Goal: Task Accomplishment & Management: Use online tool/utility

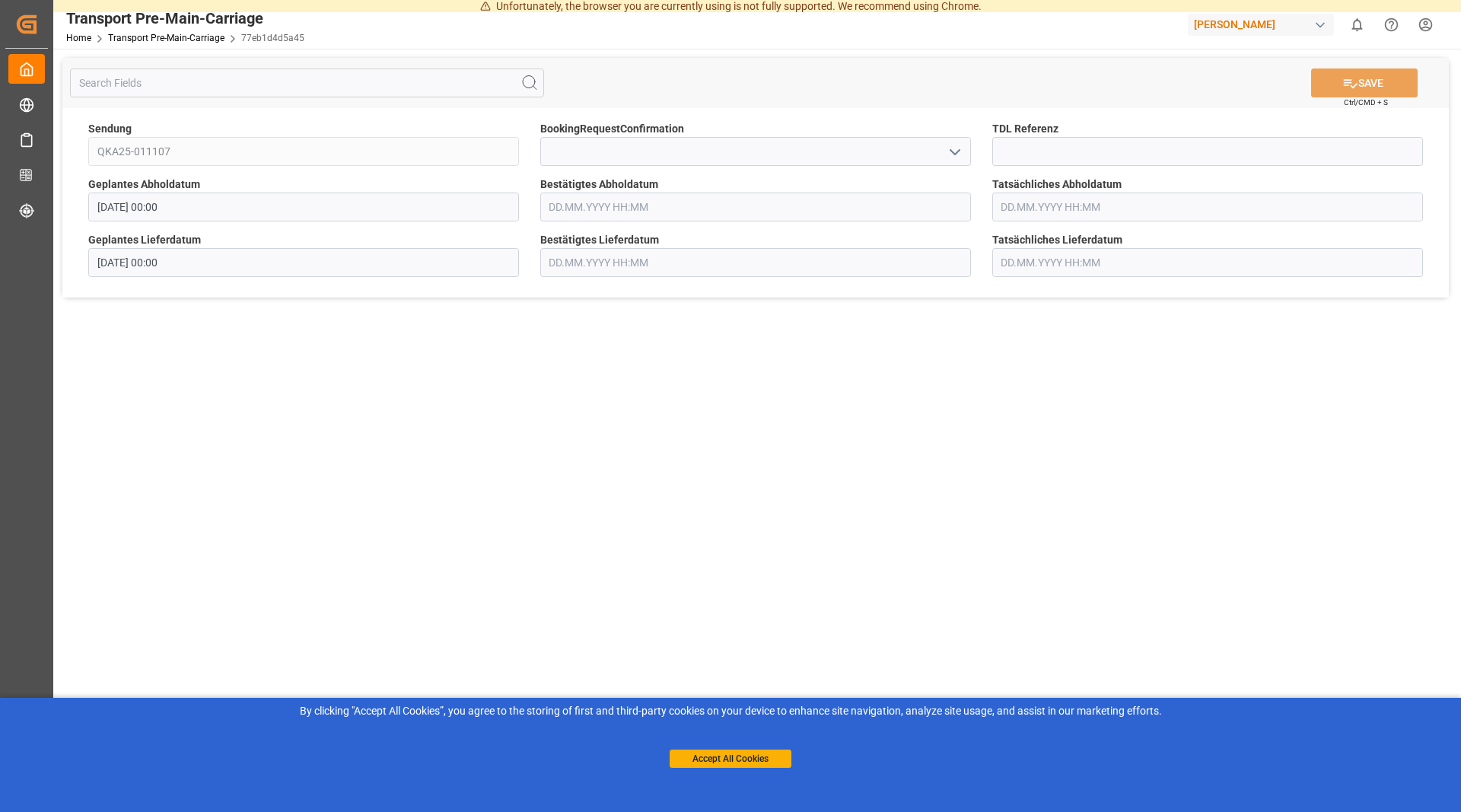
click at [612, 200] on input "text" at bounding box center [755, 206] width 431 height 29
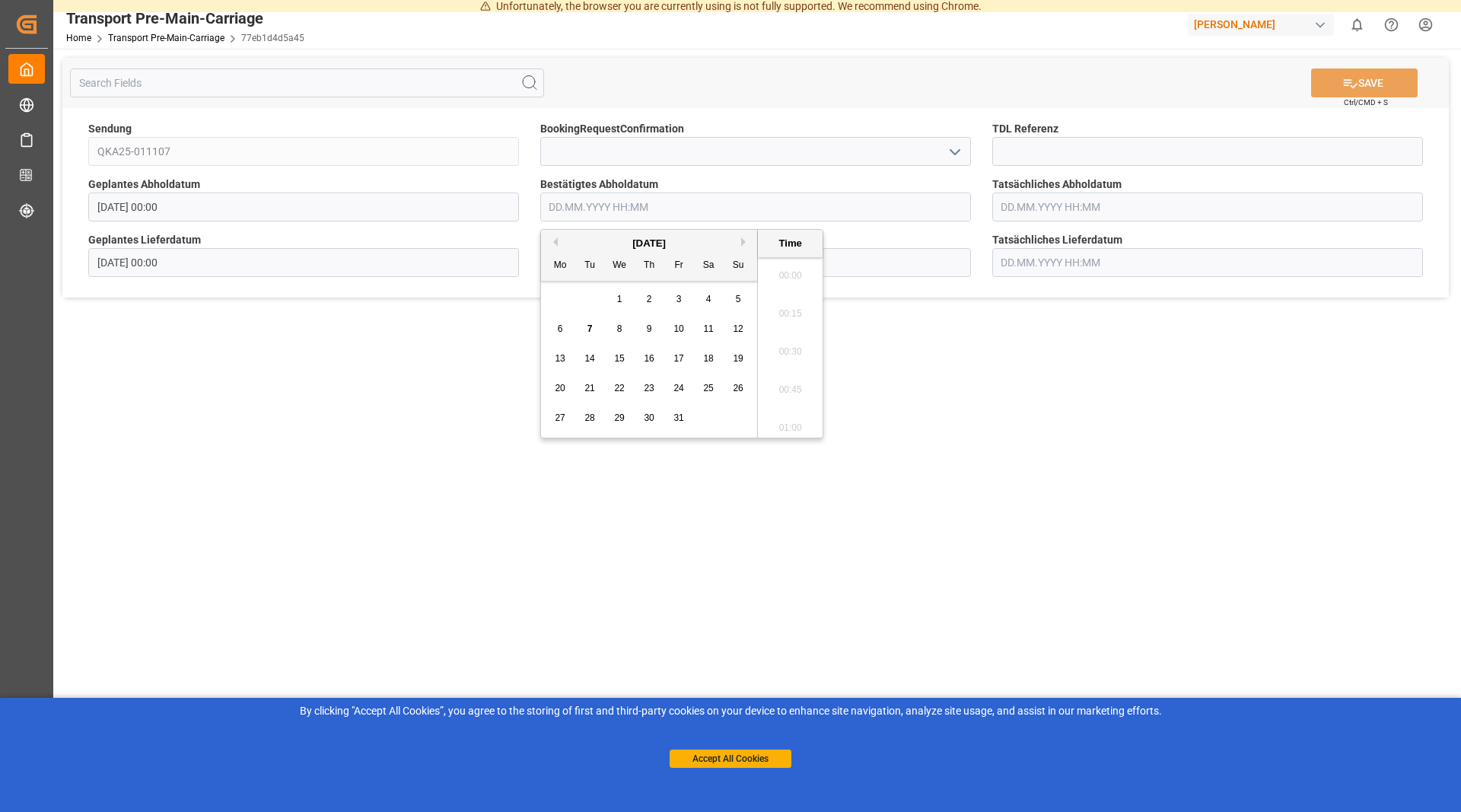
scroll to position [1678, 0]
click at [680, 325] on span "10" at bounding box center [678, 328] width 10 height 11
type input "[DATE] 00:00"
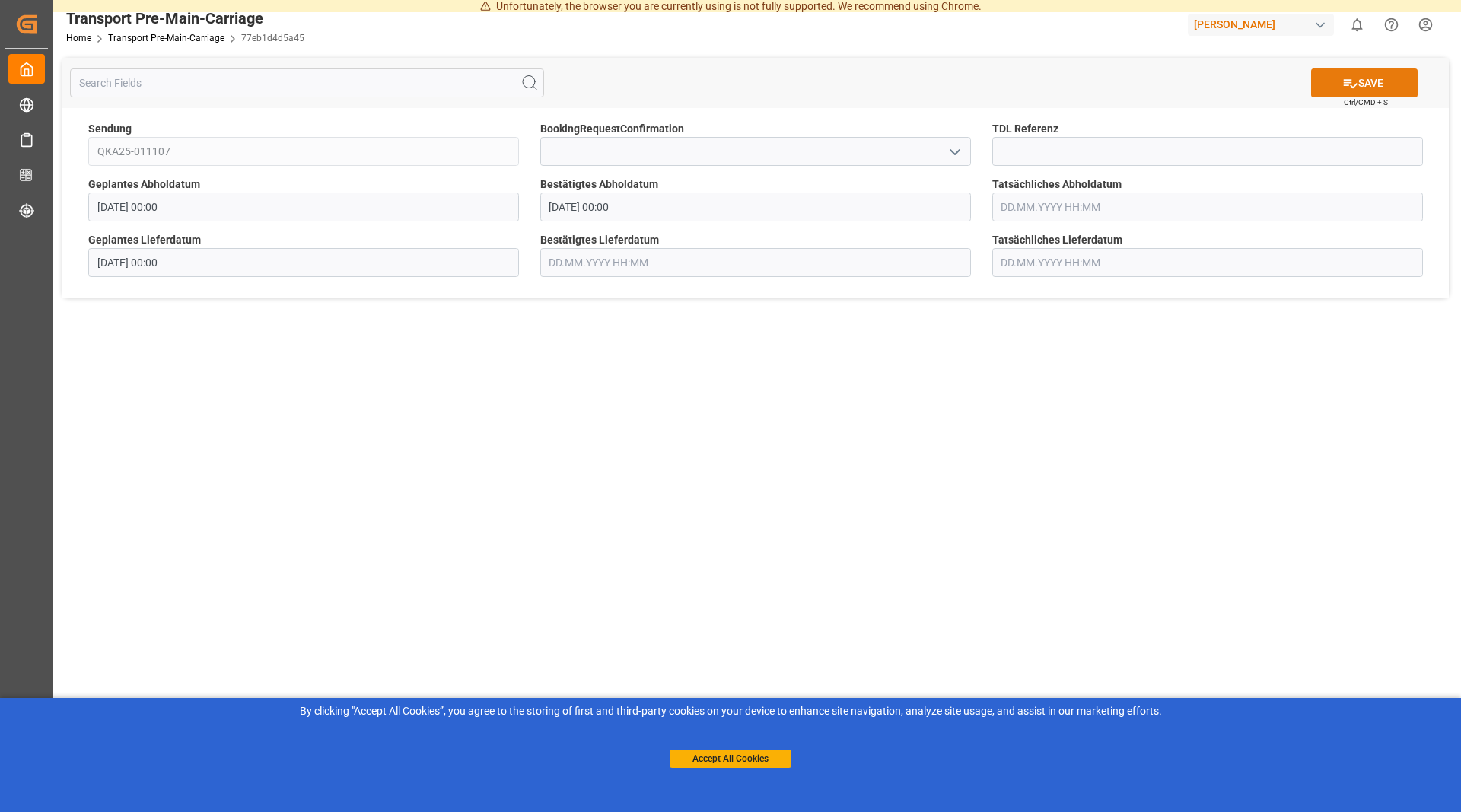
click at [1386, 90] on button "SAVE" at bounding box center [1365, 82] width 107 height 29
click at [1183, 373] on main "SAVE Ctrl/CMD + S Sendung QKA25-011107 BookingRequestConfirmation TDL Referenz …" at bounding box center [756, 426] width 1405 height 755
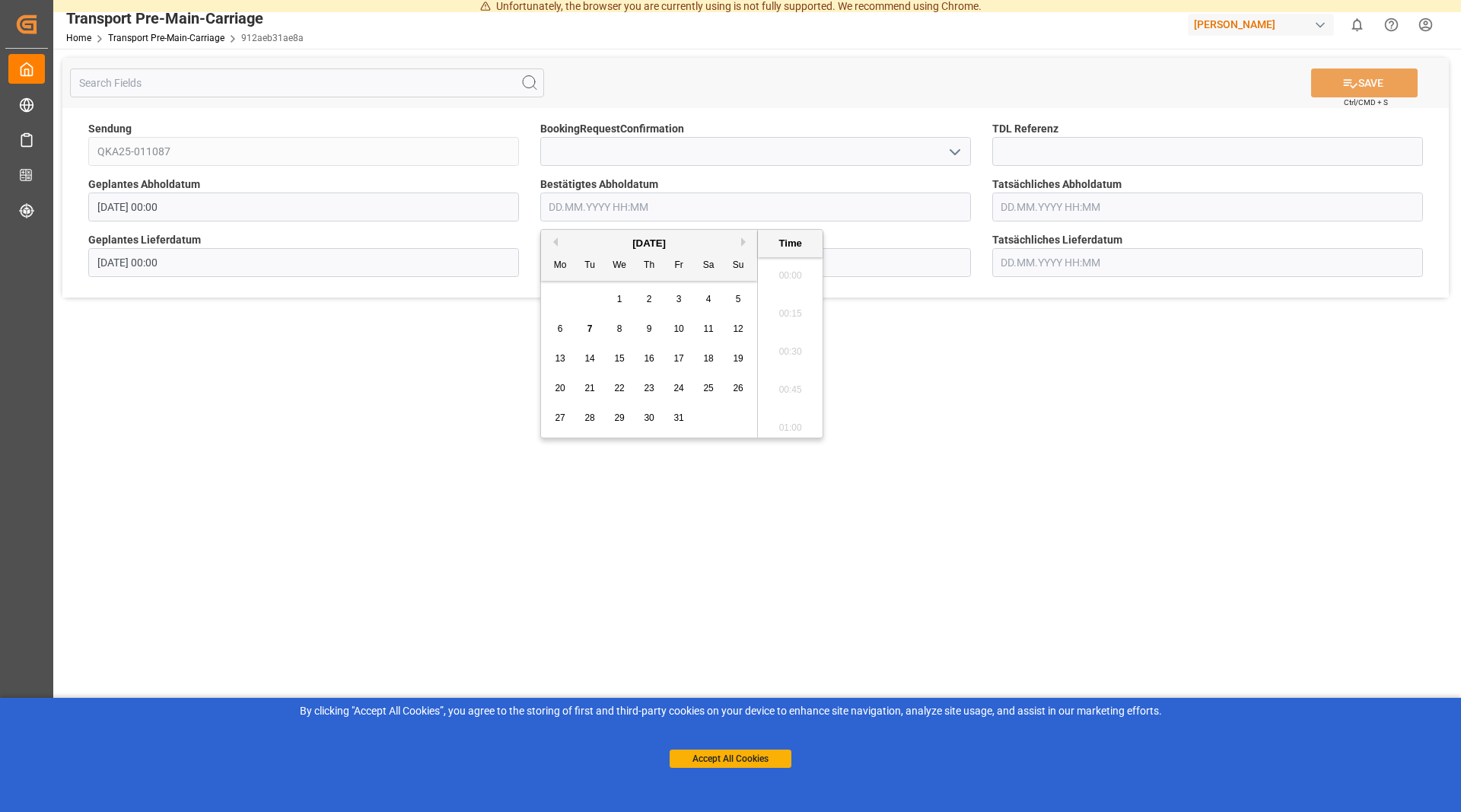
click at [667, 205] on input "text" at bounding box center [755, 206] width 431 height 29
click at [593, 362] on span "14" at bounding box center [589, 357] width 10 height 11
type input "14.10.2025 00:00"
click at [1374, 86] on button "SAVE" at bounding box center [1365, 82] width 107 height 29
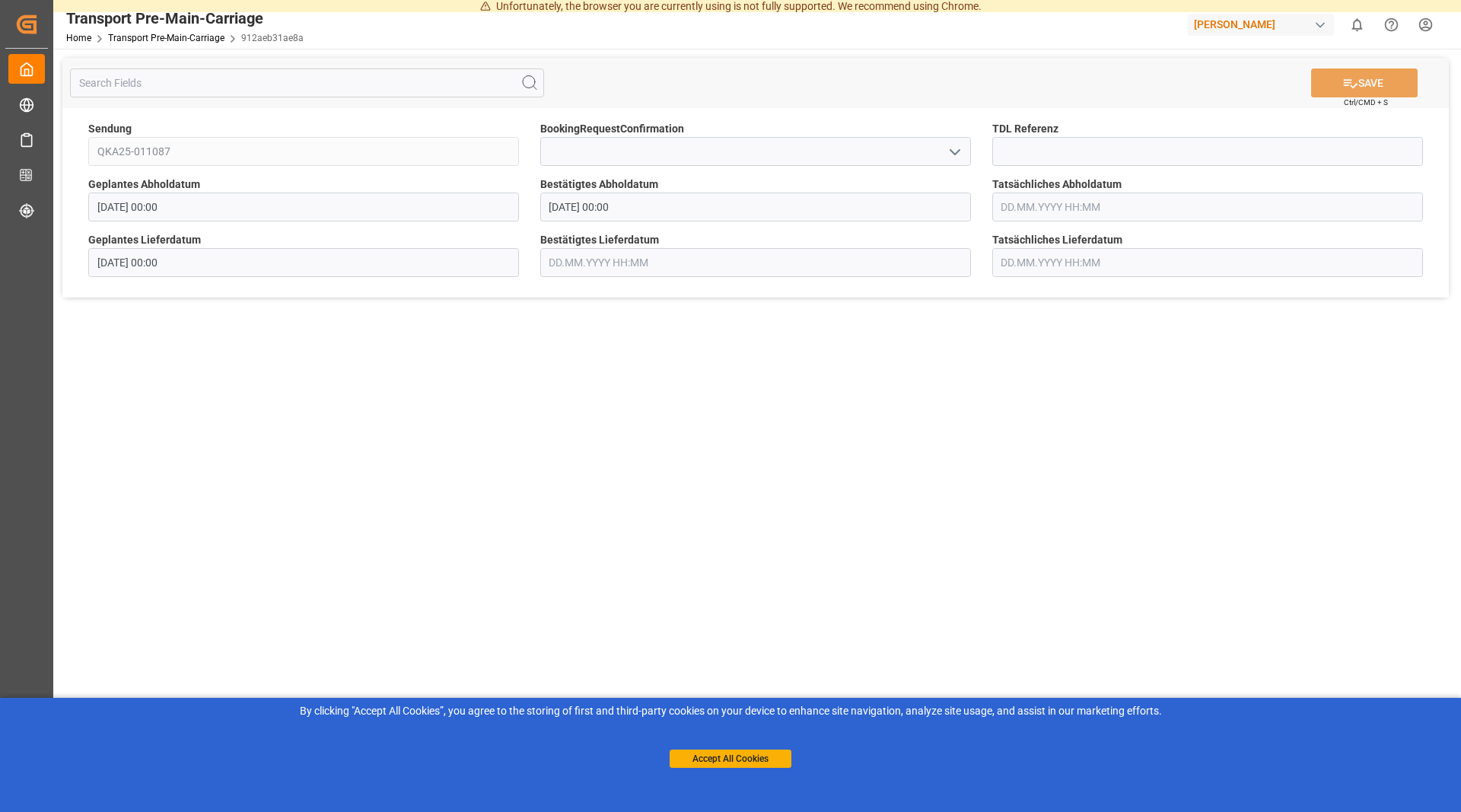
click at [754, 210] on input "14.10.2025 00:00" at bounding box center [755, 206] width 431 height 29
click at [796, 210] on input "text" at bounding box center [755, 206] width 431 height 29
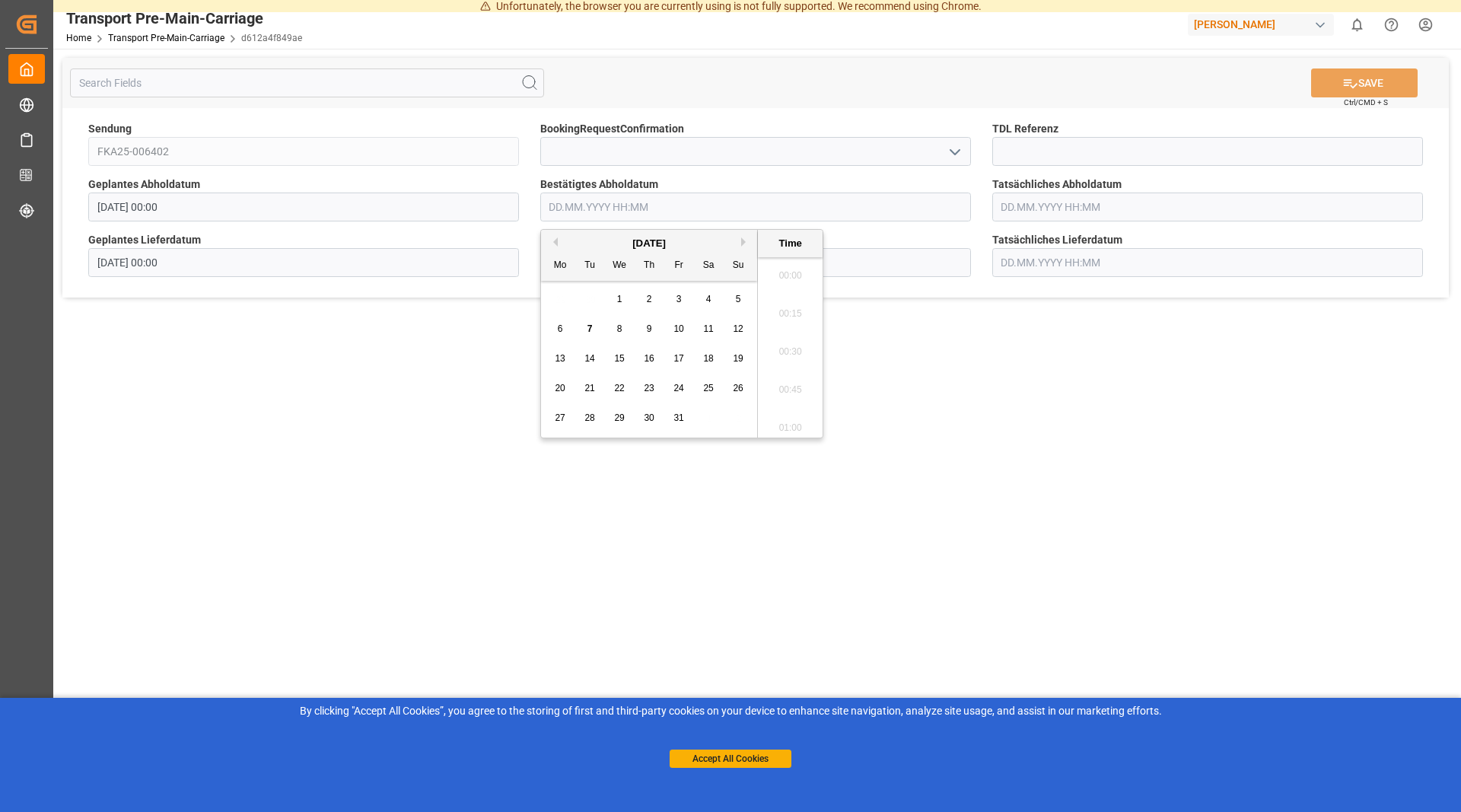
scroll to position [1716, 0]
click at [645, 335] on div "9" at bounding box center [649, 329] width 19 height 18
type input "[DATE] 00:00"
click at [1352, 542] on main "SAVE Ctrl/CMD + S Sendung FKA25-006402 BookingRequestConfirmation TDL Referenz …" at bounding box center [756, 426] width 1405 height 755
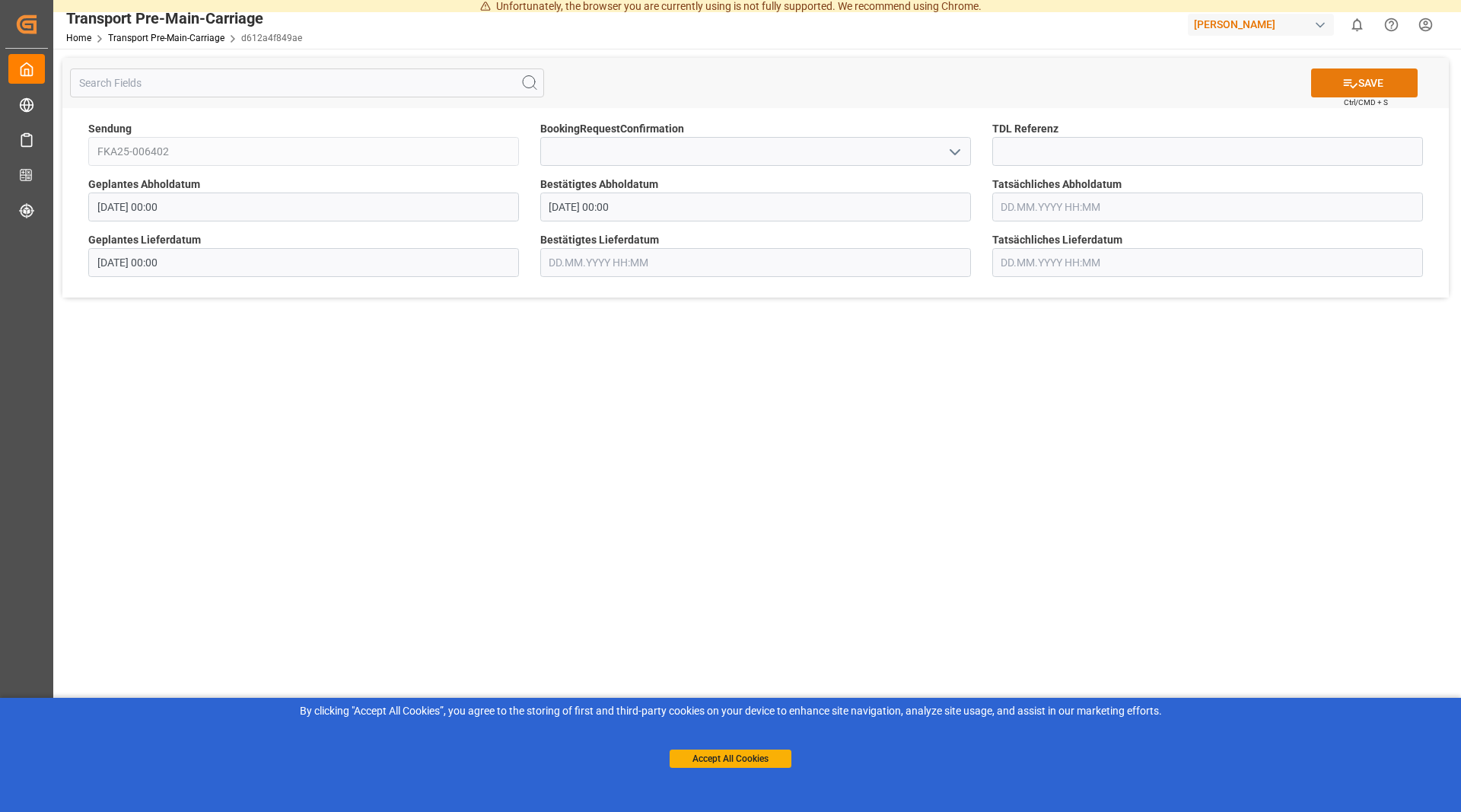
click at [1347, 80] on icon at bounding box center [1351, 83] width 14 height 9
click at [859, 457] on main "SAVE Ctrl/CMD + S Sendung FKA25-006402 BookingRequestConfirmation TDL Referenz …" at bounding box center [756, 426] width 1405 height 755
